Goal: Navigation & Orientation: Find specific page/section

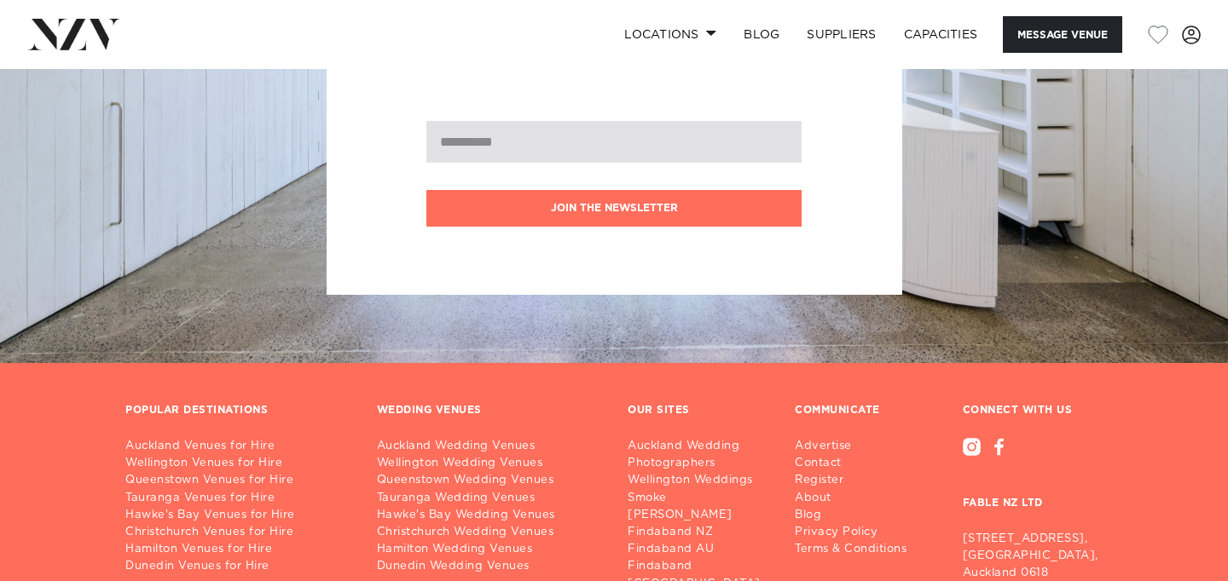
scroll to position [3660, 0]
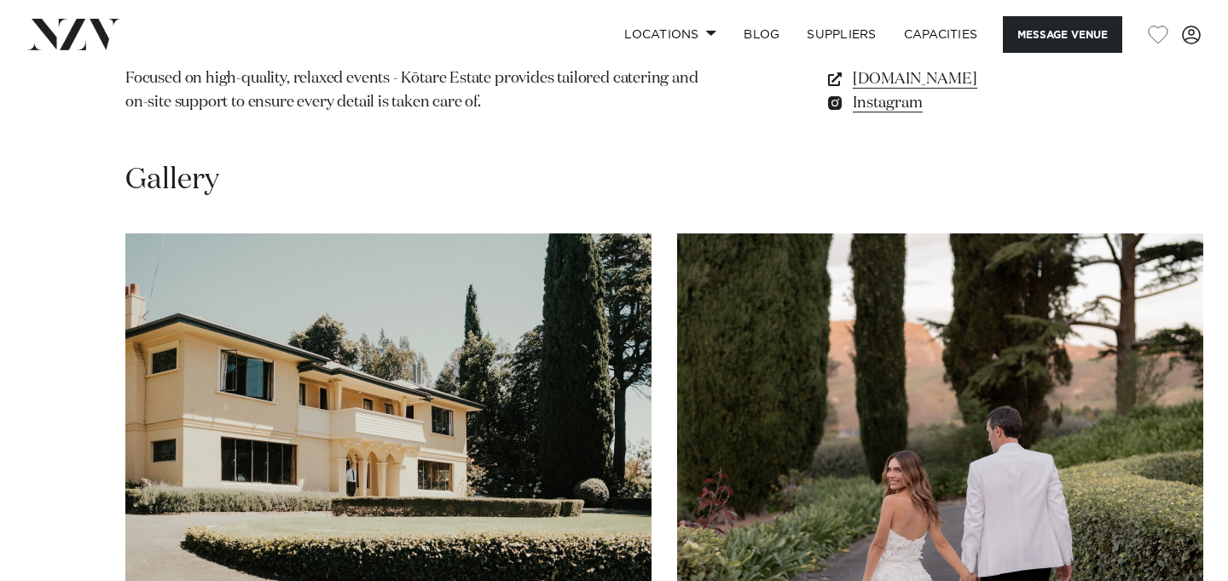
scroll to position [1485, 0]
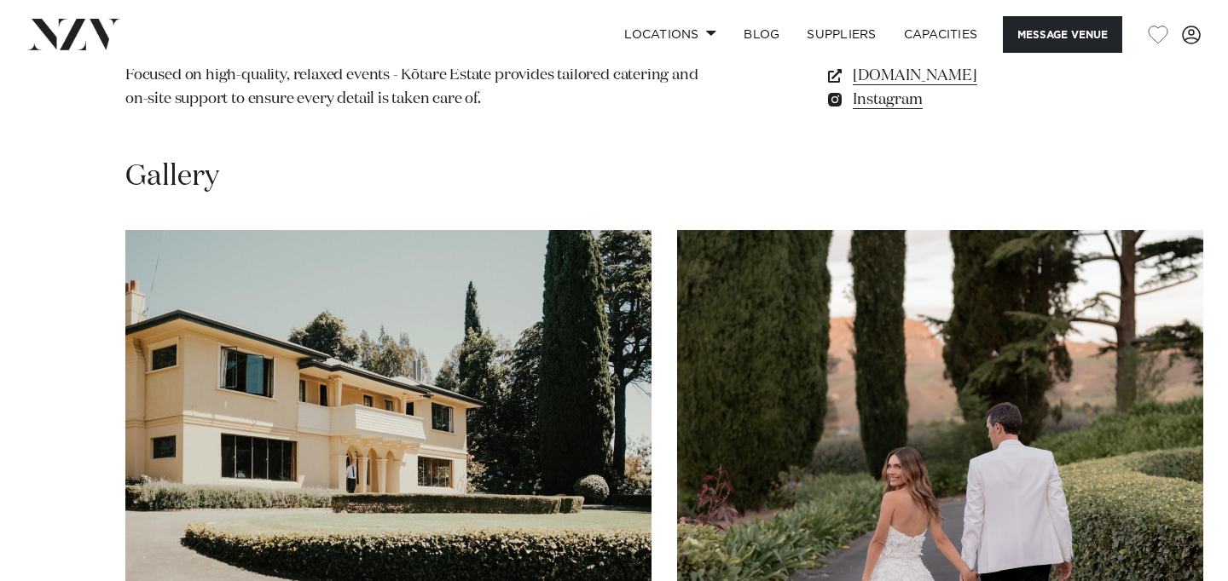
click at [465, 400] on img "1 / 17" at bounding box center [388, 423] width 526 height 386
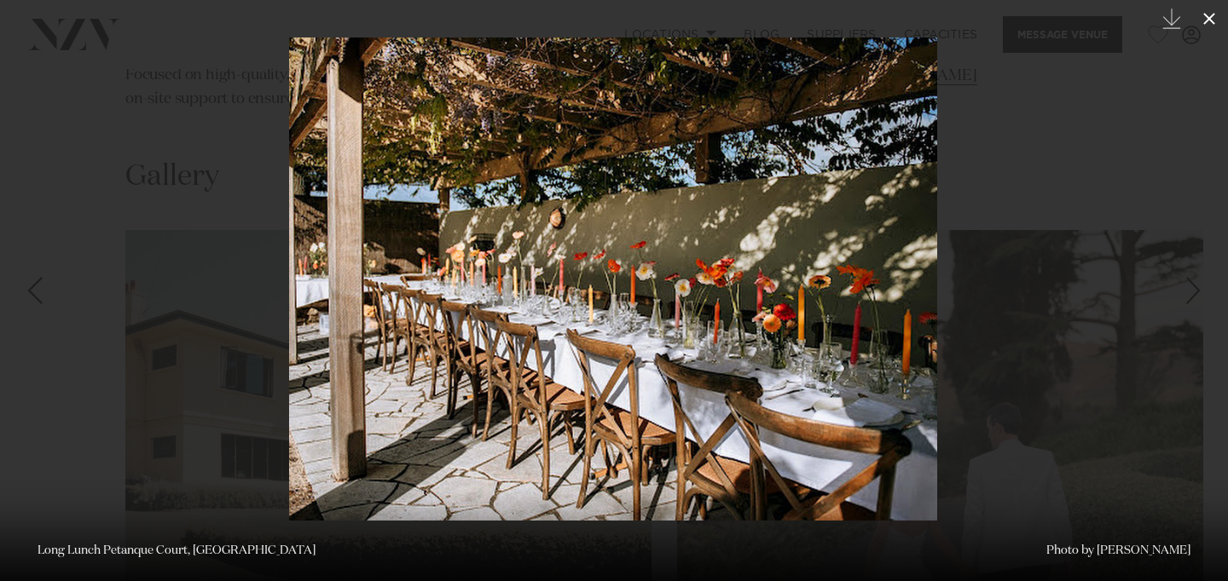
click at [1209, 15] on icon at bounding box center [1209, 19] width 20 height 20
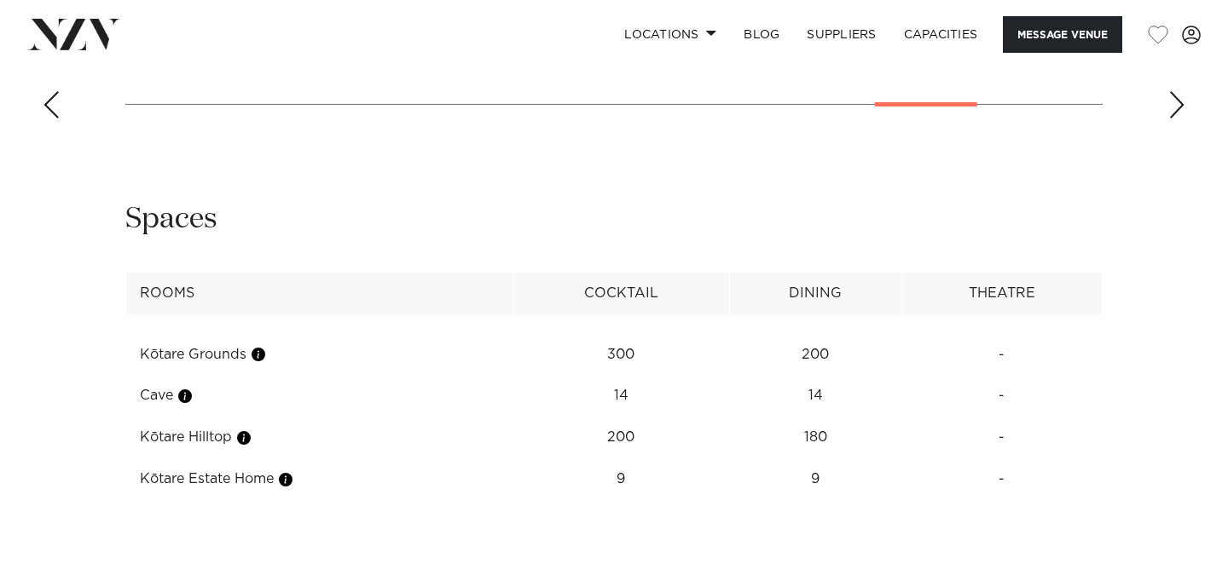
scroll to position [2049, 0]
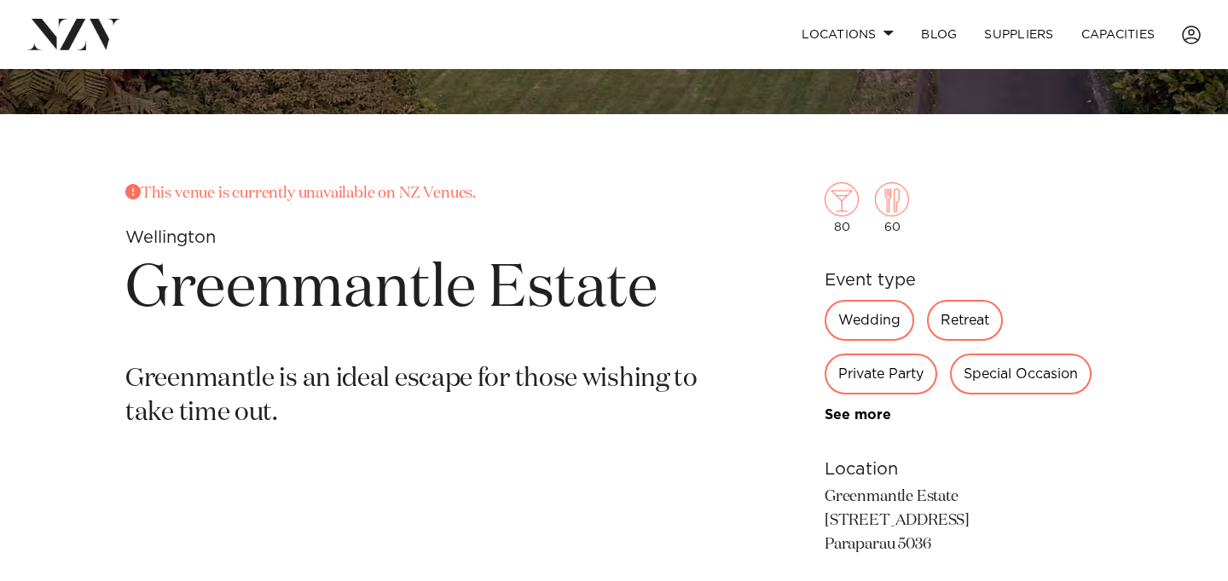
scroll to position [534, 0]
